Goal: Find specific page/section

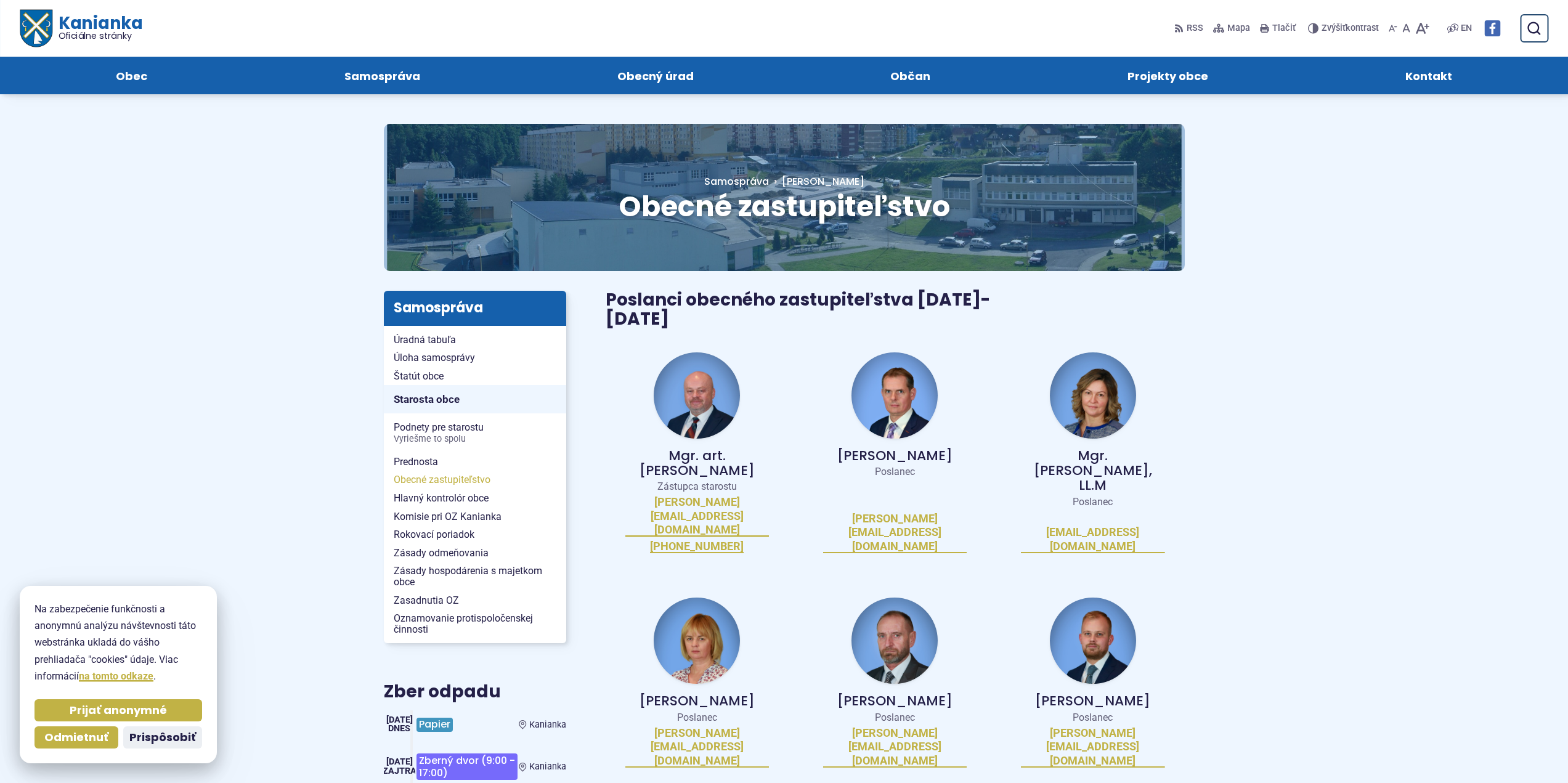
click at [426, 479] on span "Obecné zastupiteľstvo" at bounding box center [475, 479] width 163 height 18
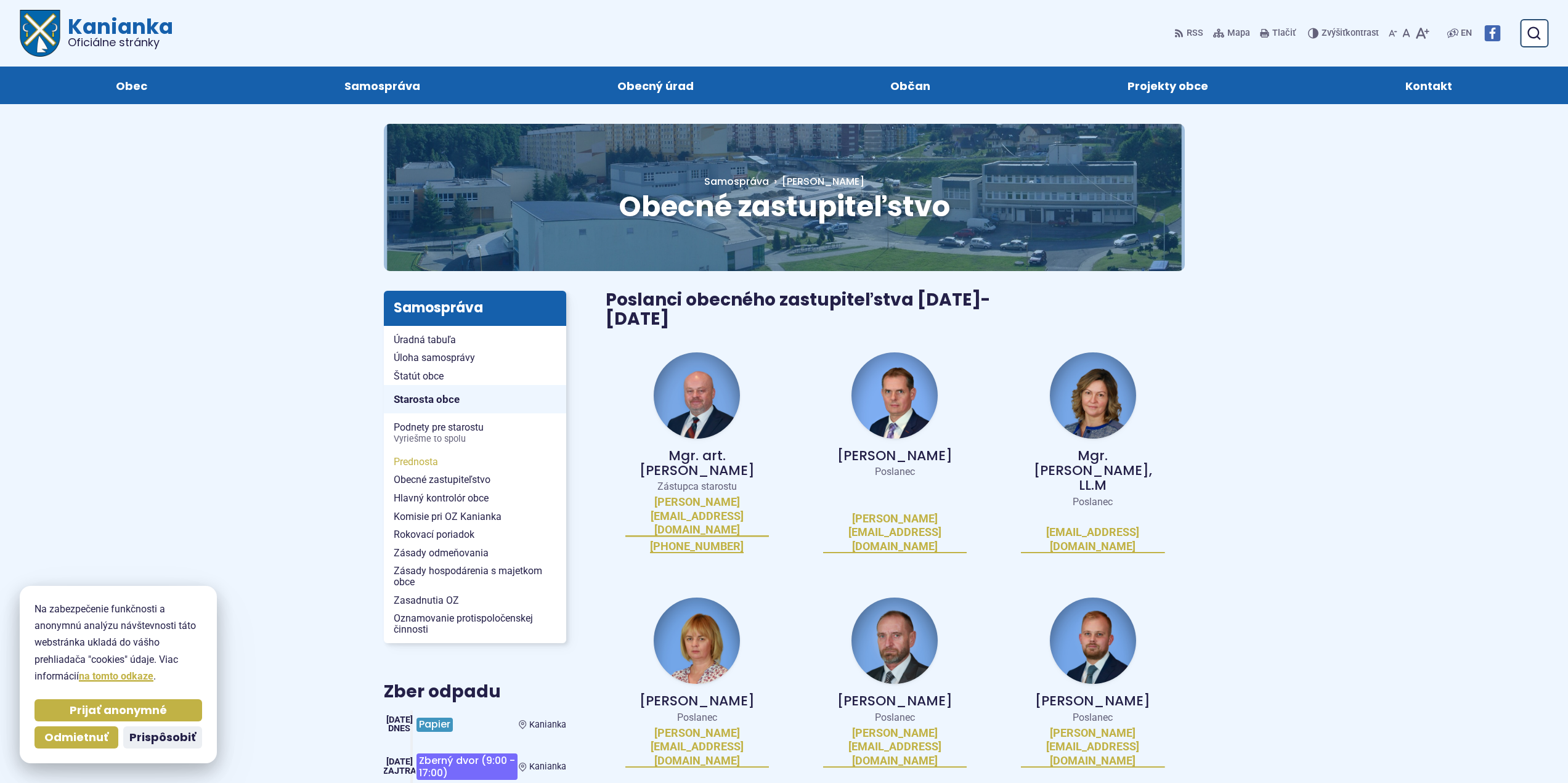
click at [414, 462] on span "Prednosta" at bounding box center [475, 462] width 163 height 18
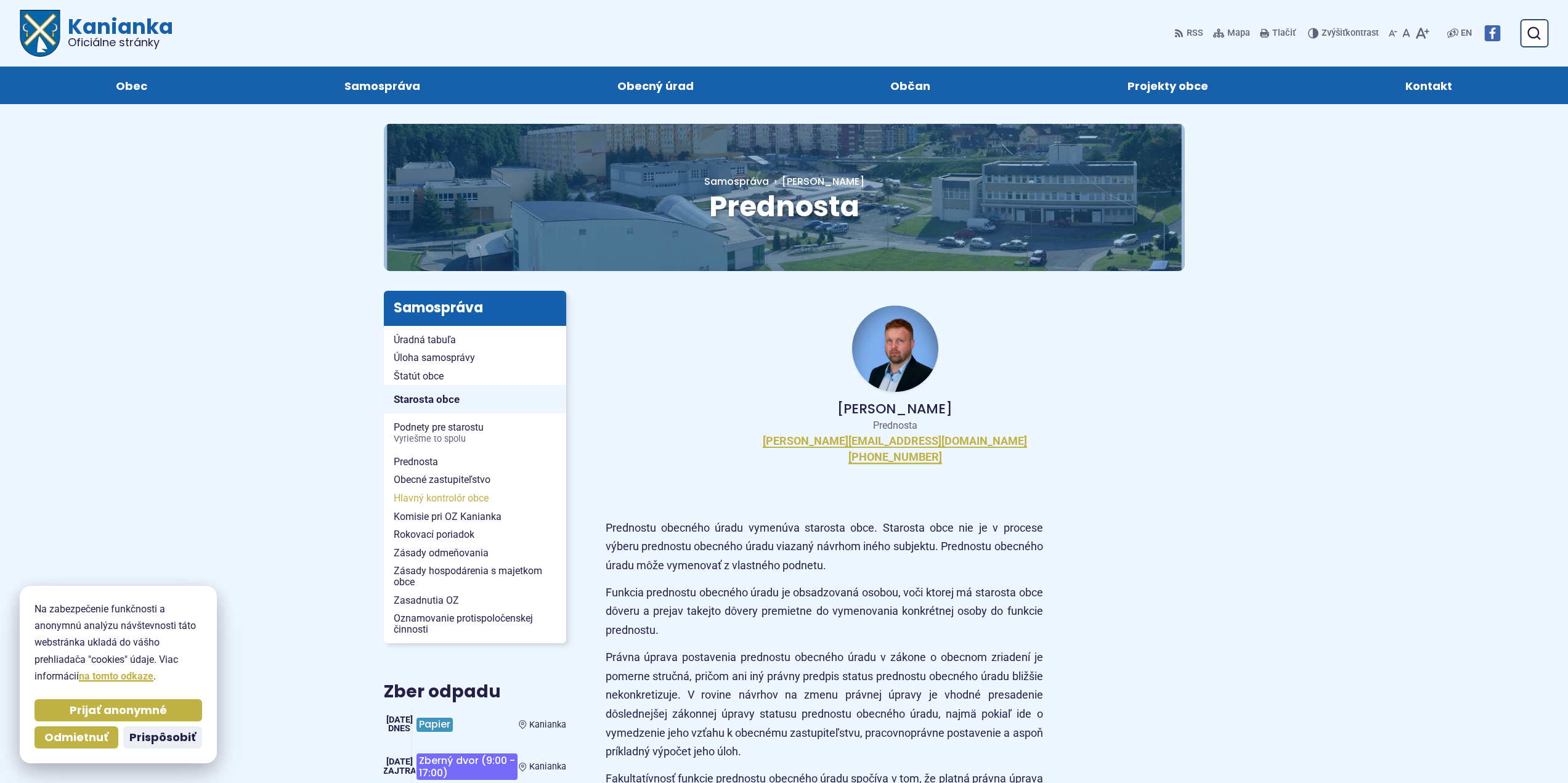
click at [410, 494] on span "Hlavný kontrolór obce" at bounding box center [475, 498] width 163 height 18
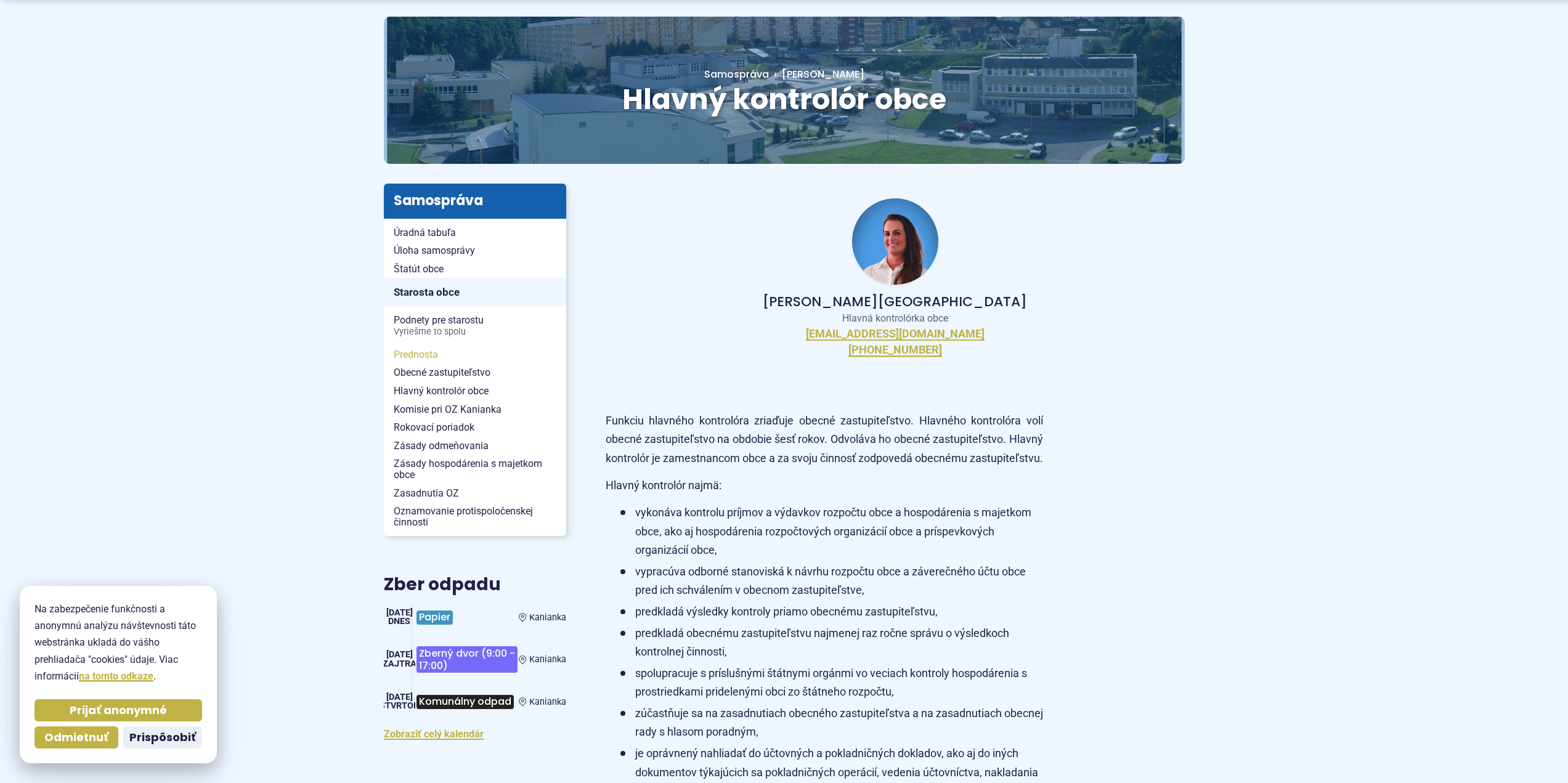
scroll to position [123, 0]
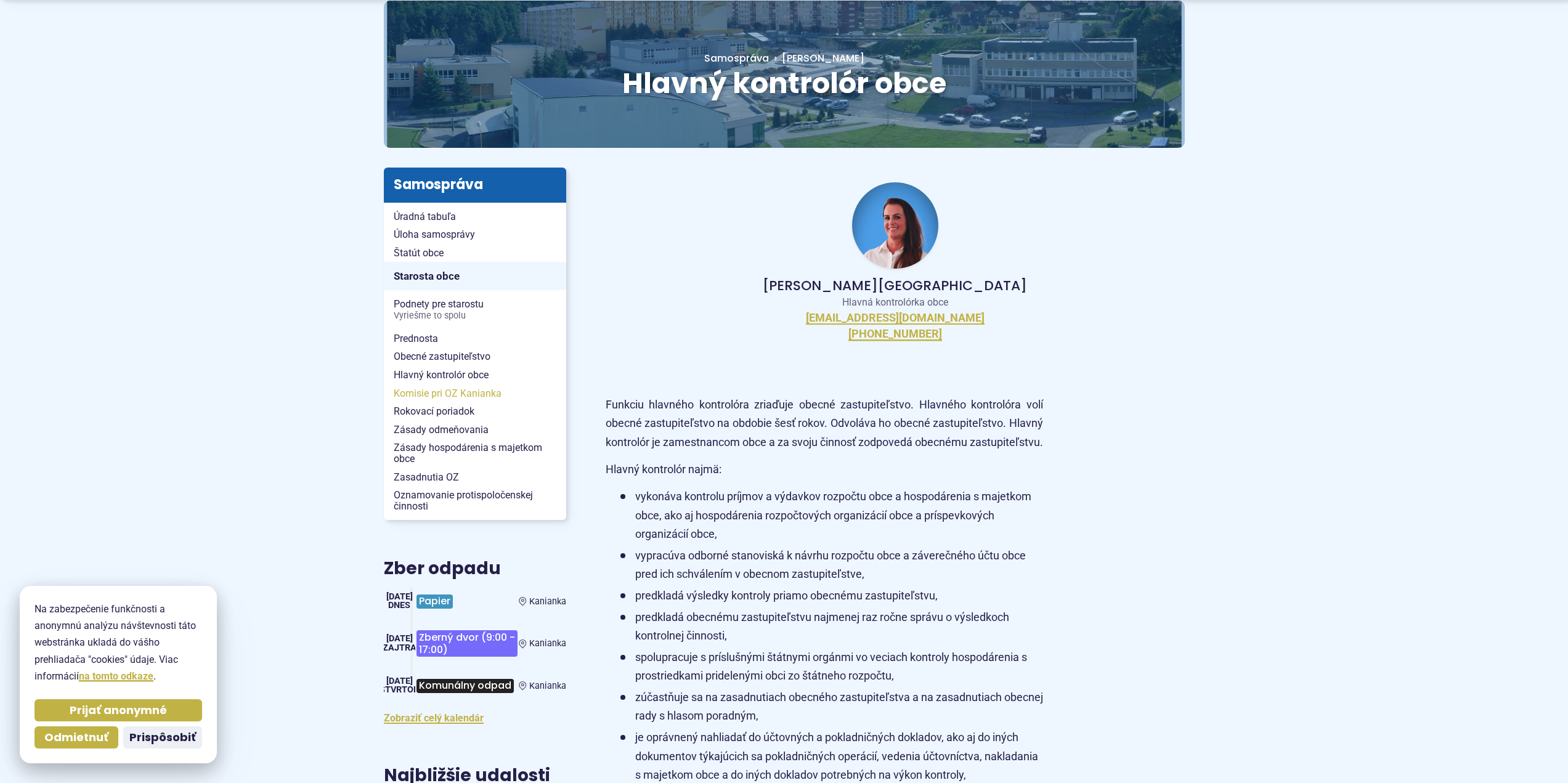
click at [442, 398] on span "Komisie pri OZ Kanianka" at bounding box center [475, 394] width 163 height 18
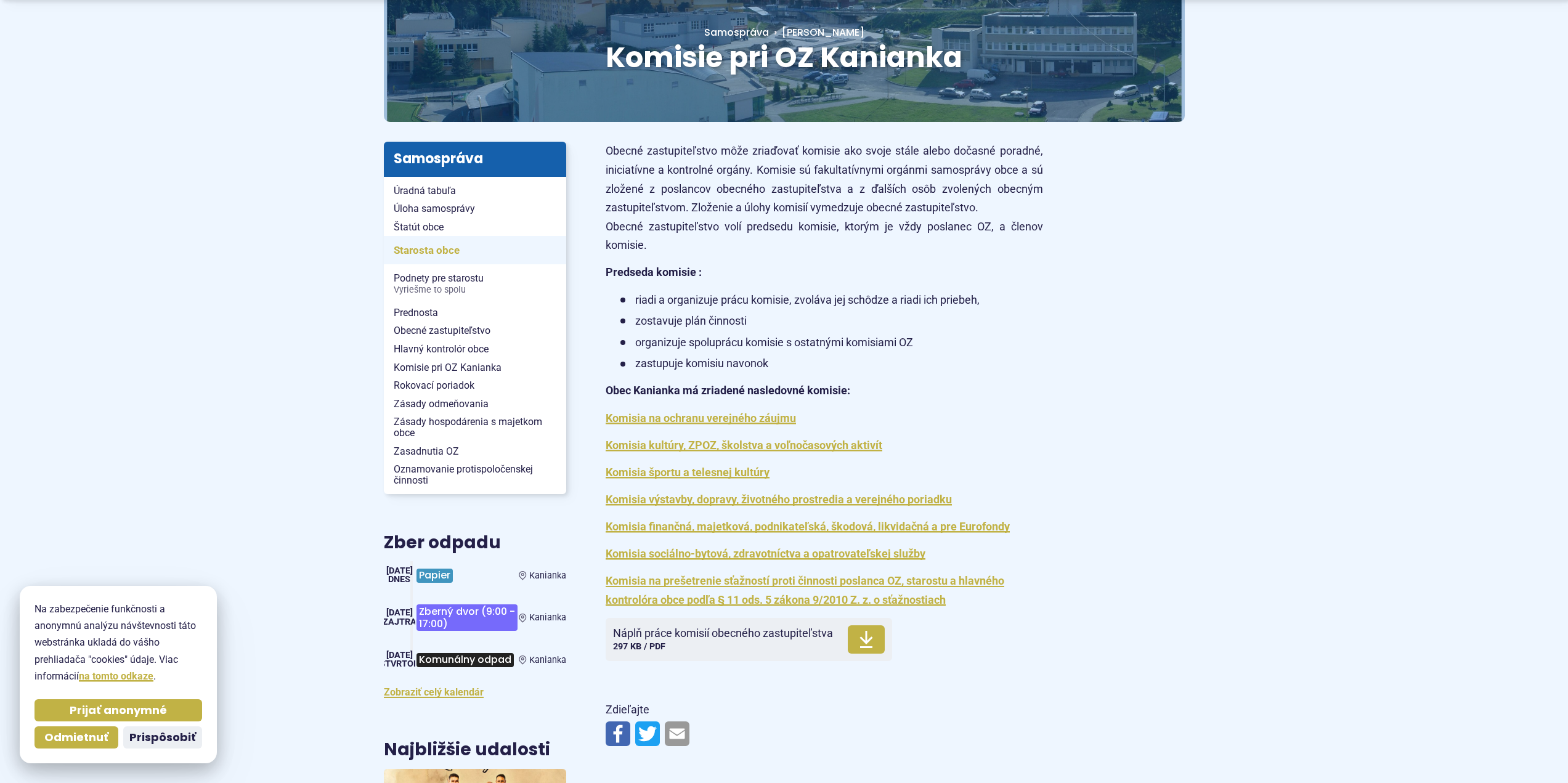
scroll to position [185, 0]
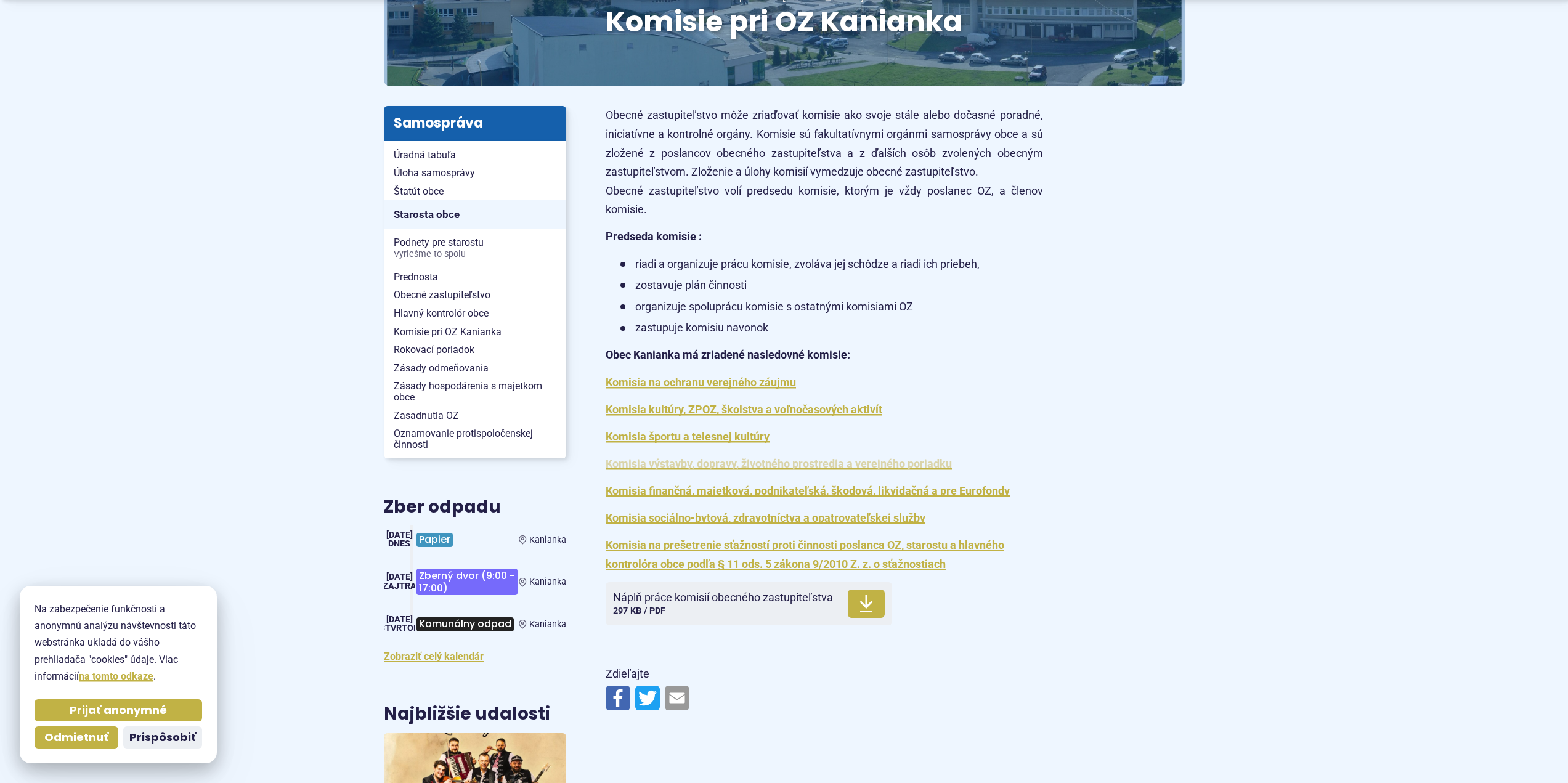
click at [923, 460] on link "Komisia výstavby, dopravy, životného prostredia a verejného poriadku" at bounding box center [779, 463] width 346 height 13
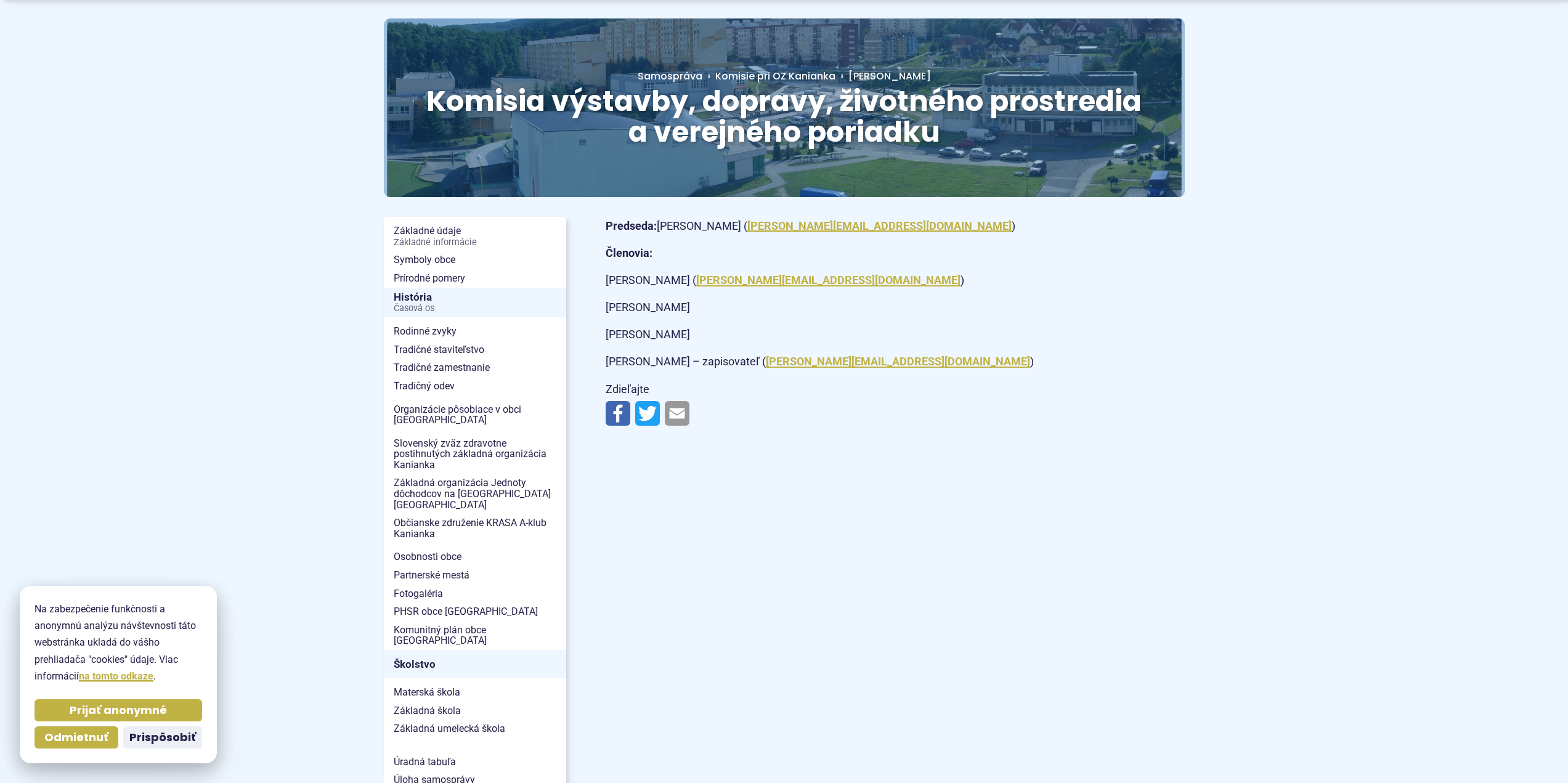
scroll to position [123, 0]
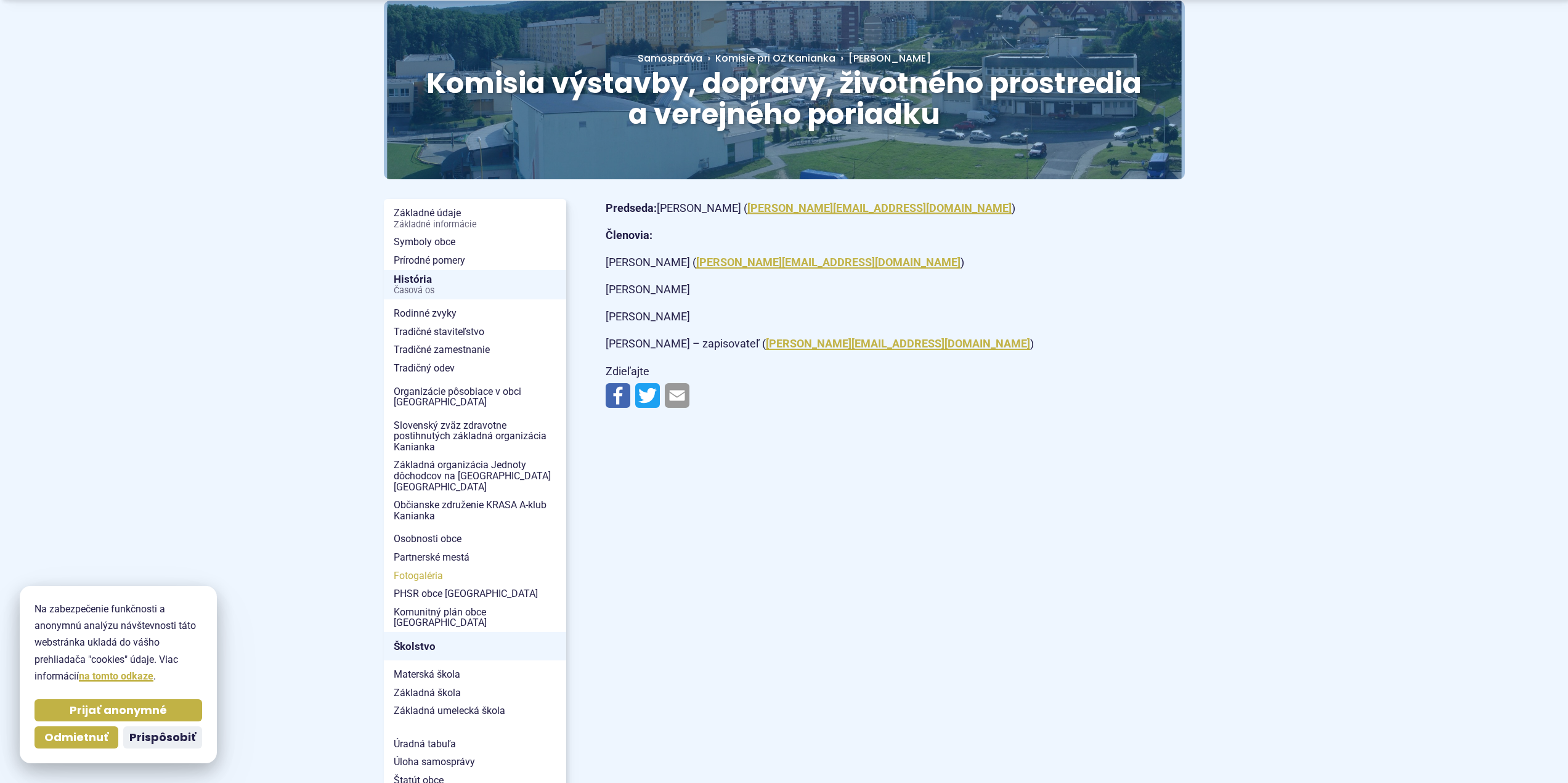
click at [440, 567] on span "Fotogaléria" at bounding box center [475, 575] width 163 height 18
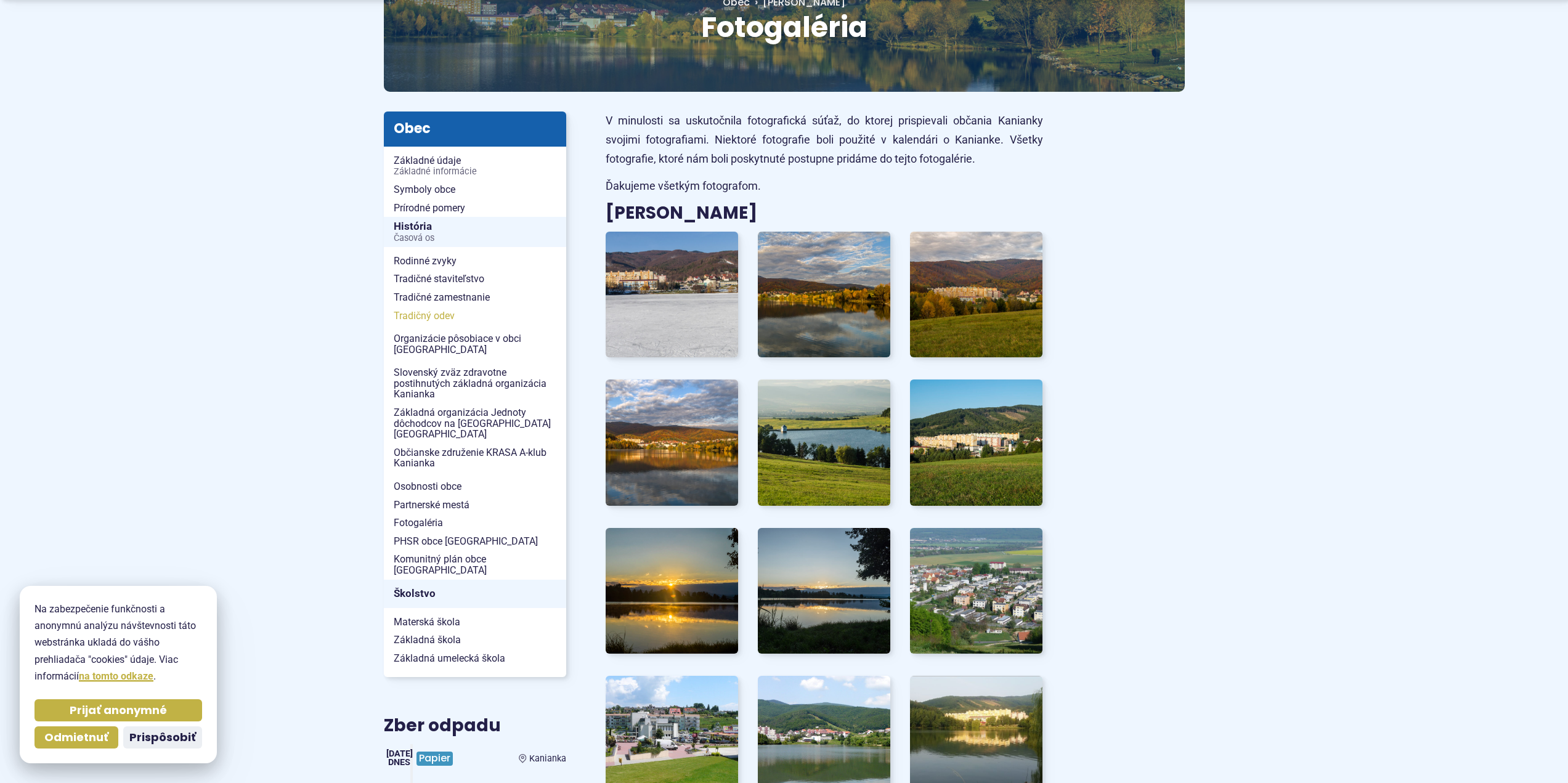
scroll to position [185, 0]
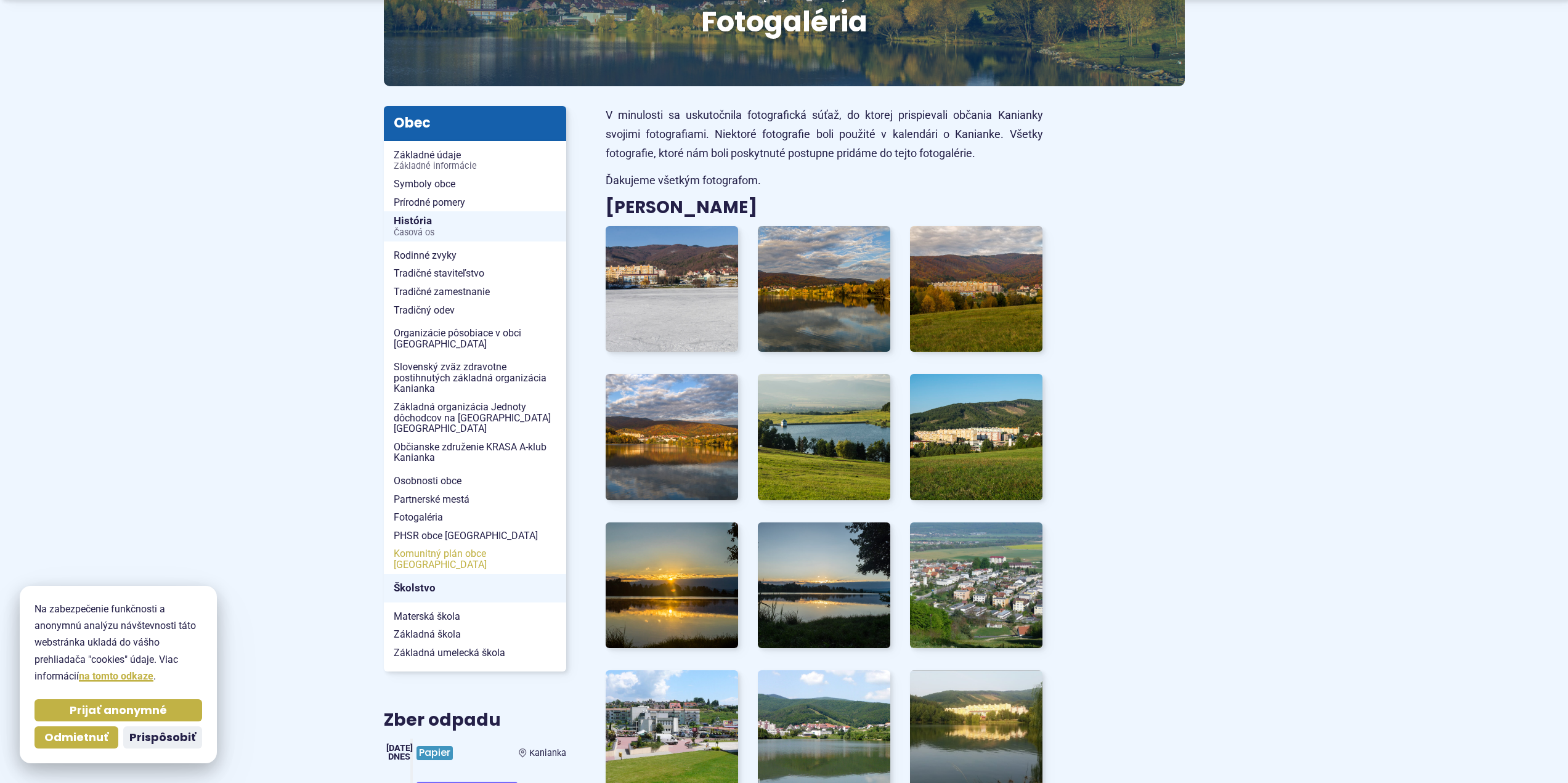
click at [481, 544] on span "Komunitný plán obce [GEOGRAPHIC_DATA]" at bounding box center [475, 559] width 163 height 29
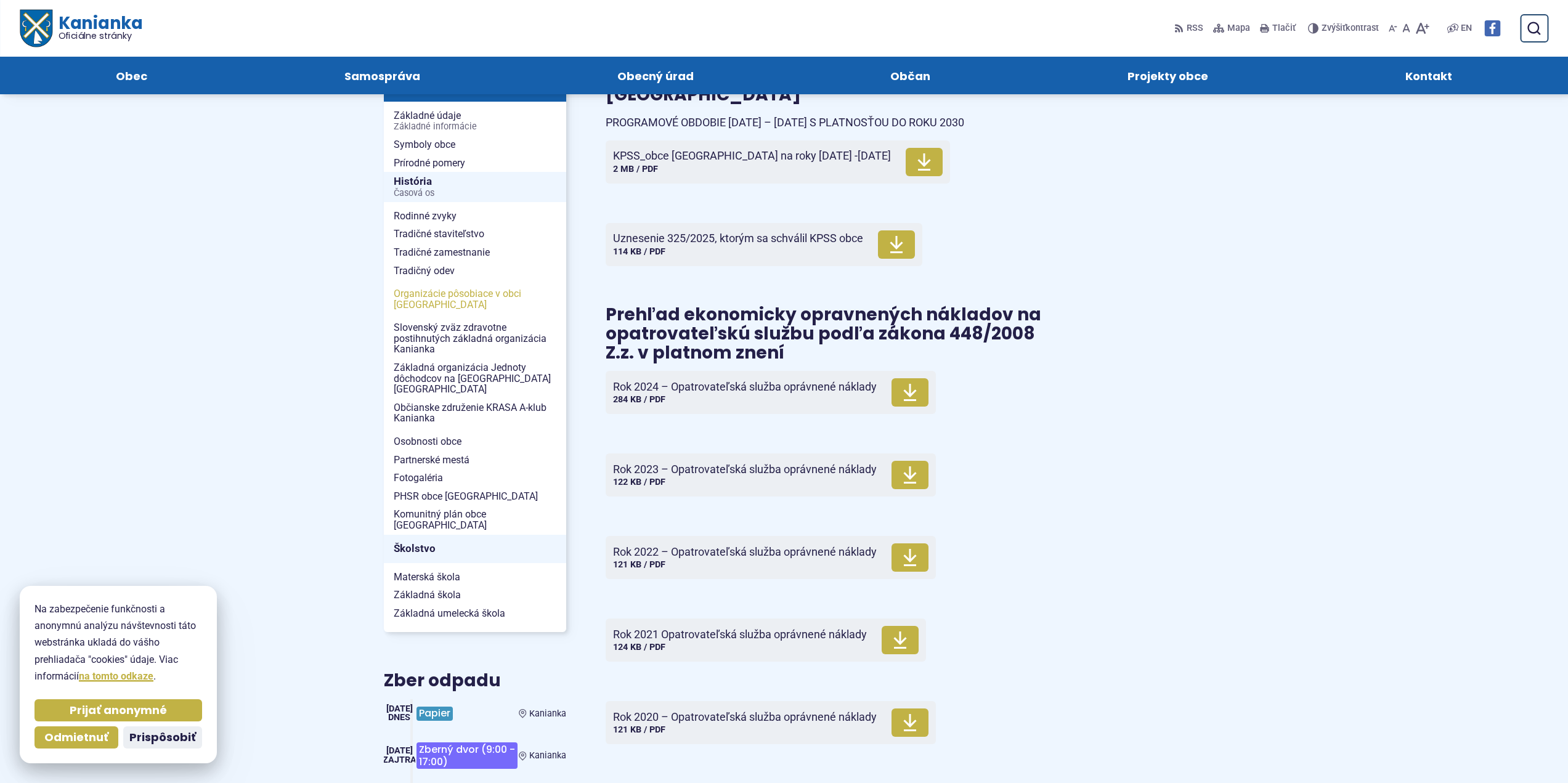
scroll to position [123, 0]
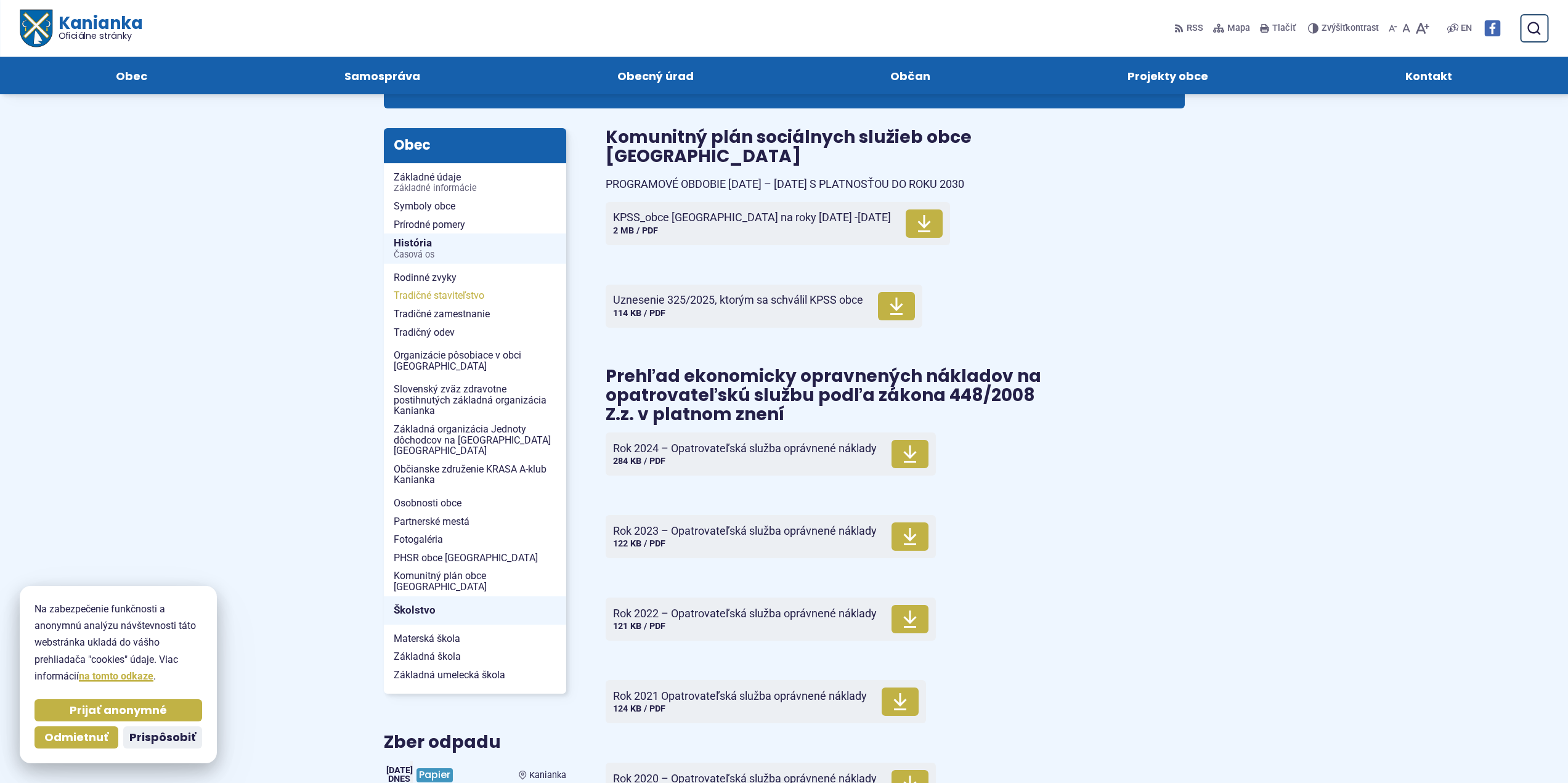
click at [435, 300] on span "Tradičné staviteľstvo" at bounding box center [475, 295] width 163 height 18
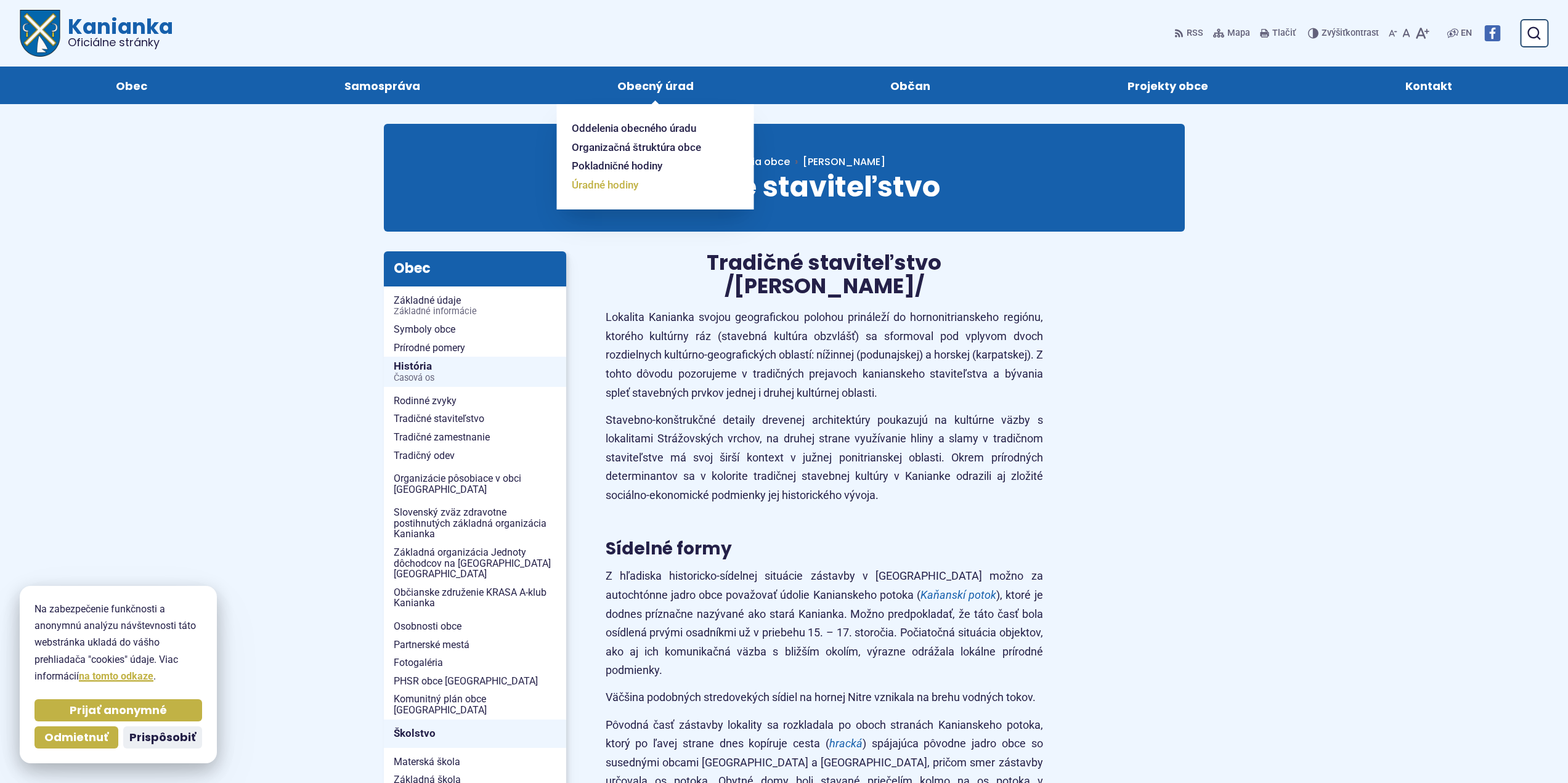
click at [611, 184] on span "Úradné hodiny" at bounding box center [604, 185] width 66 height 19
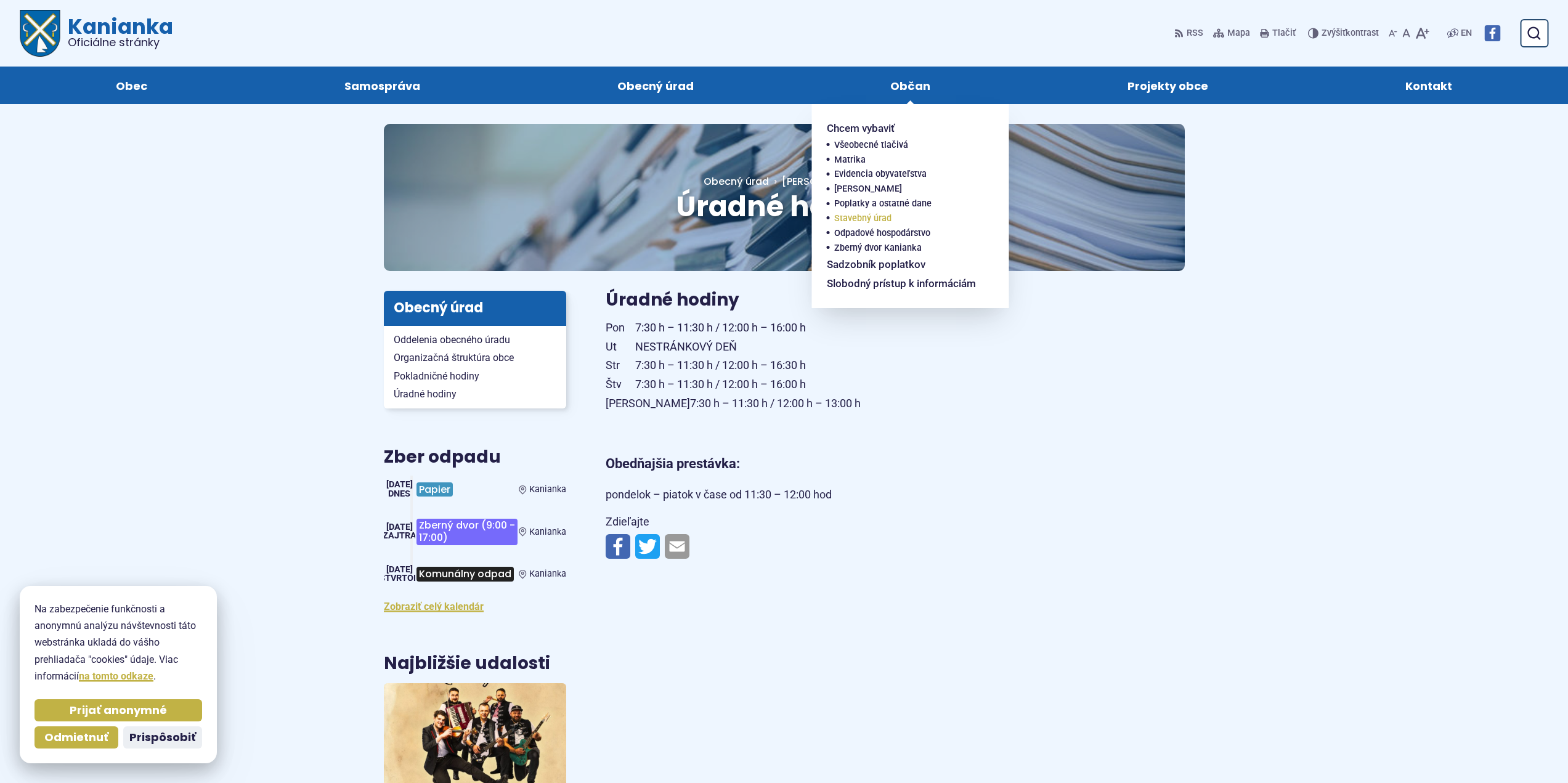
click at [877, 219] on span "Stavebný úrad" at bounding box center [863, 218] width 57 height 15
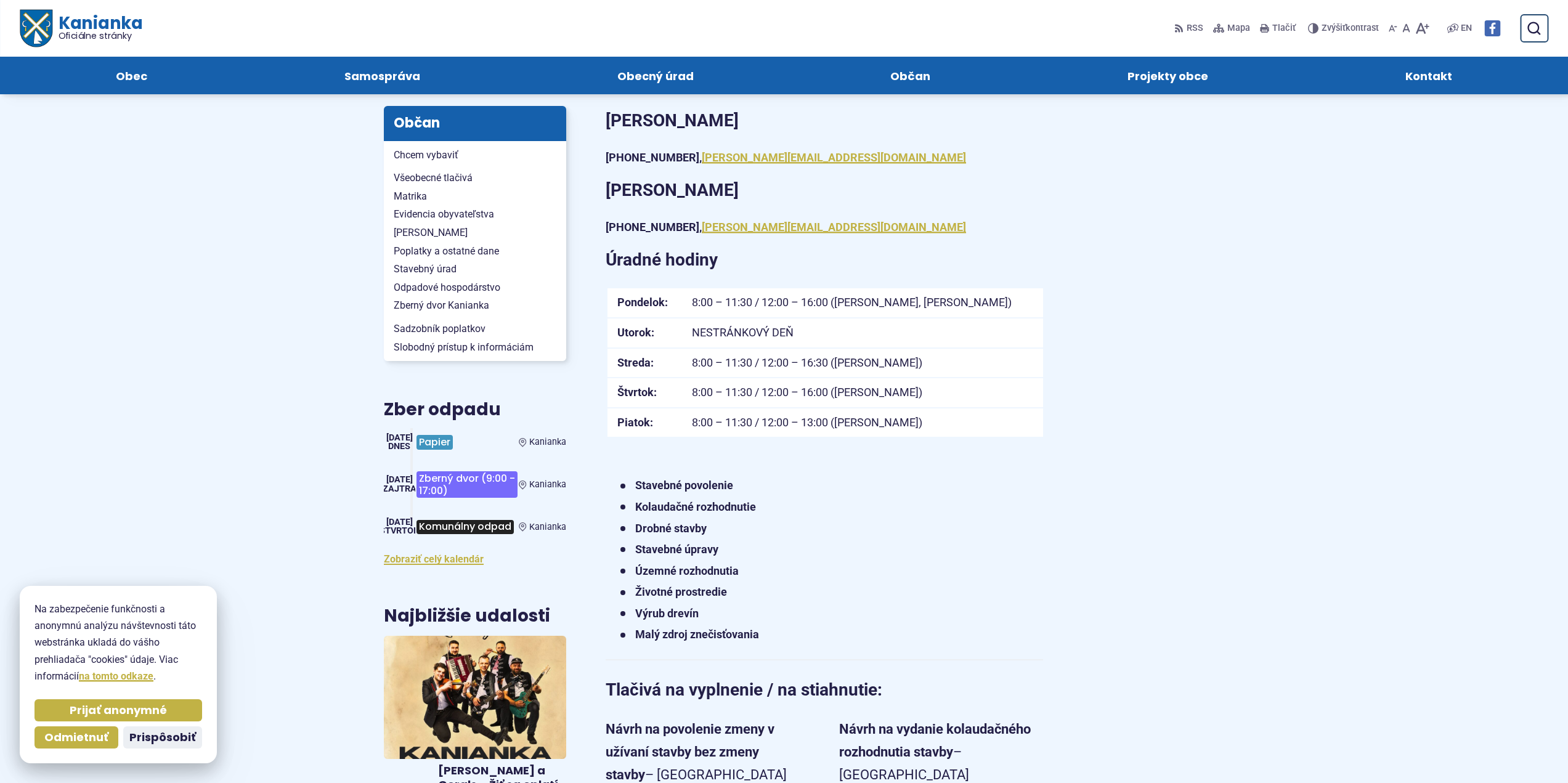
scroll to position [123, 0]
